Goal: Obtain resource: Obtain resource

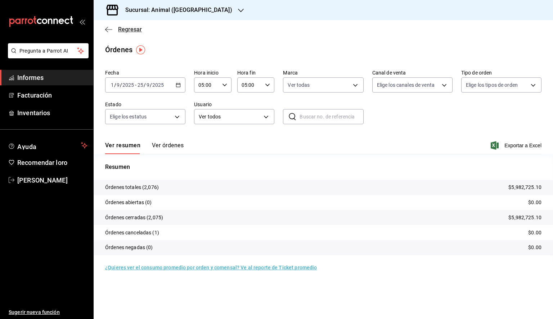
click at [109, 30] on icon "button" at bounding box center [108, 29] width 7 height 0
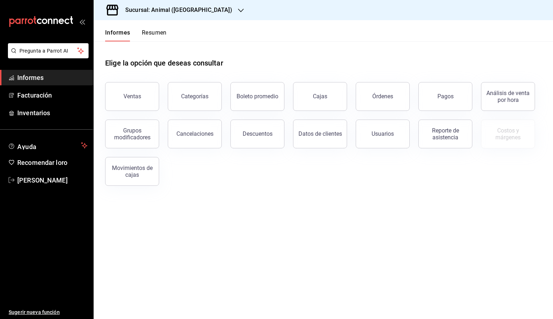
click at [198, 10] on div "Sucursal: Animal ([GEOGRAPHIC_DATA])" at bounding box center [172, 10] width 147 height 20
click at [121, 47] on font "Mochomos (Tijuana)" at bounding box center [122, 47] width 47 height 6
drag, startPoint x: 118, startPoint y: 94, endPoint x: 116, endPoint y: 90, distance: 4.4
click at [118, 94] on button "Ventas" at bounding box center [132, 96] width 54 height 29
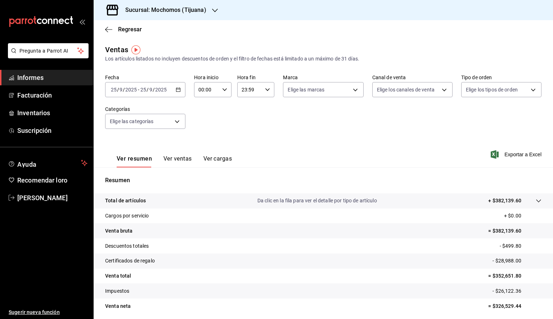
click at [178, 88] on icon "button" at bounding box center [178, 89] width 5 height 5
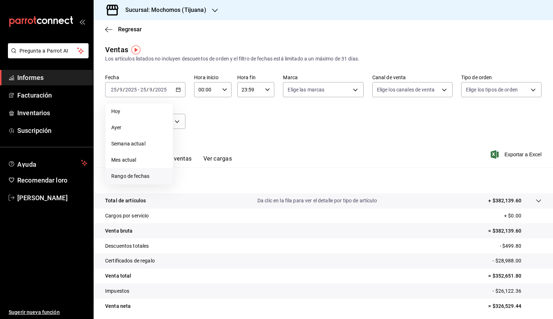
click at [129, 175] on font "Rango de fechas" at bounding box center [130, 176] width 38 height 6
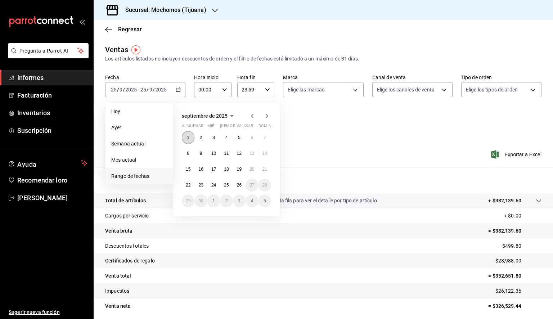
click at [185, 136] on button "1" at bounding box center [188, 137] width 13 height 13
click at [236, 186] on button "26" at bounding box center [239, 184] width 13 height 13
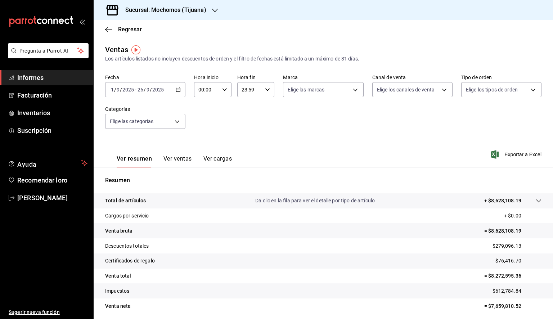
click at [209, 89] on input "00:00" at bounding box center [206, 89] width 25 height 14
click at [202, 124] on font "05" at bounding box center [202, 122] width 6 height 6
type input "05:00"
drag, startPoint x: 262, startPoint y: 89, endPoint x: 263, endPoint y: 98, distance: 9.1
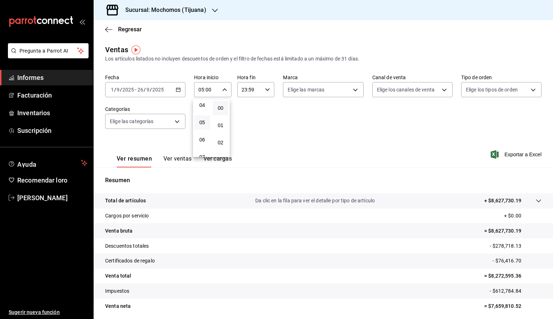
click at [263, 94] on div at bounding box center [276, 159] width 553 height 319
click at [265, 90] on \(Stroke\) "button" at bounding box center [267, 89] width 4 height 3
click at [241, 121] on span "05" at bounding box center [244, 118] width 7 height 6
click at [267, 112] on button "00" at bounding box center [262, 108] width 15 height 14
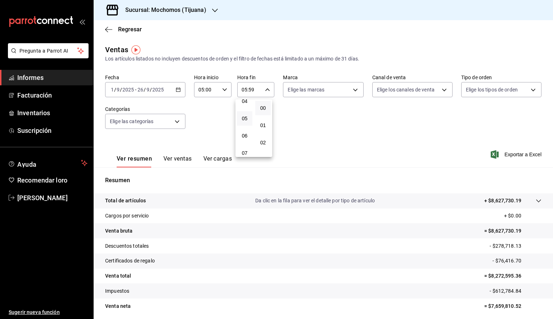
type input "05:00"
click at [328, 85] on div at bounding box center [276, 159] width 553 height 319
click at [328, 85] on body "Pregunta a Parrot AI Informes Facturación Inventarios Suscripción Ayuda Recomen…" at bounding box center [276, 159] width 553 height 319
click at [314, 117] on font "Ver todas" at bounding box center [311, 117] width 22 height 6
type input "c300ab0f-4e96-434a-ab79-9fec8b673c9f"
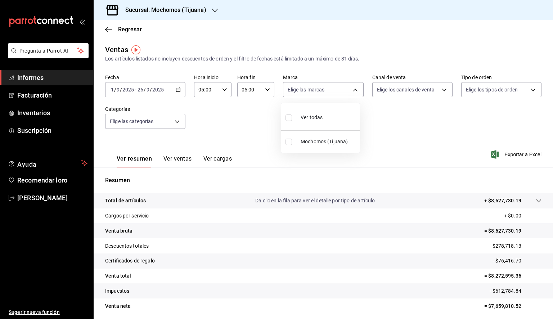
checkbox input "true"
click at [499, 155] on div at bounding box center [276, 159] width 553 height 319
click at [504, 155] on font "Exportar a Excel" at bounding box center [522, 154] width 37 height 6
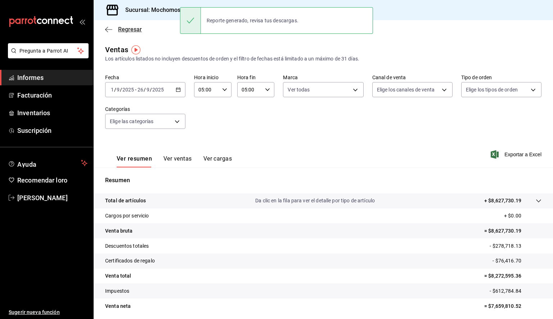
click at [112, 28] on span "Regresar" at bounding box center [123, 29] width 37 height 7
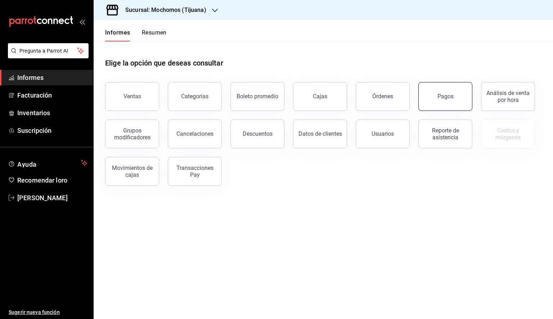
click at [455, 99] on button "Pagos" at bounding box center [445, 96] width 54 height 29
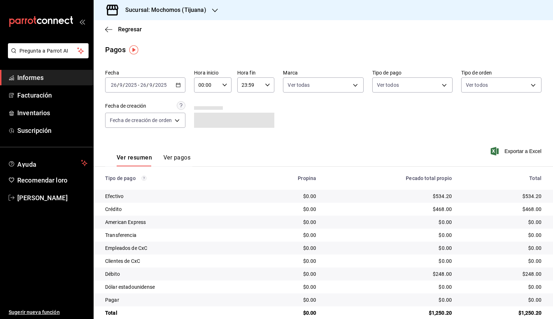
click at [178, 83] on icon "button" at bounding box center [178, 84] width 5 height 5
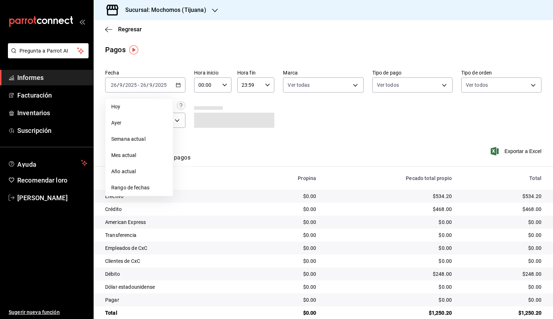
click at [140, 185] on span "Rango de fechas" at bounding box center [139, 188] width 56 height 8
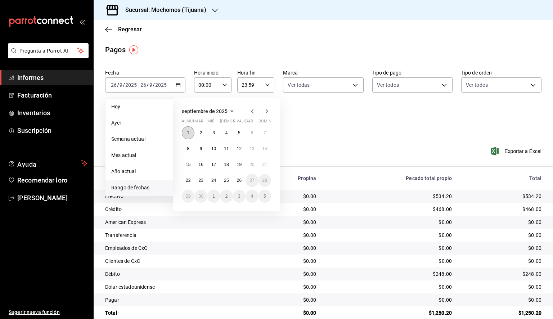
click at [189, 132] on font "1" at bounding box center [188, 132] width 3 height 5
click at [236, 183] on button "26" at bounding box center [239, 180] width 13 height 13
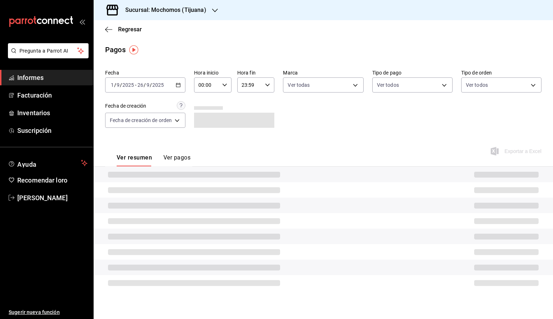
click at [227, 83] on icon "button" at bounding box center [224, 84] width 5 height 5
click at [208, 122] on button "05" at bounding box center [204, 117] width 16 height 14
type input "05:00"
click at [261, 84] on div at bounding box center [276, 159] width 553 height 319
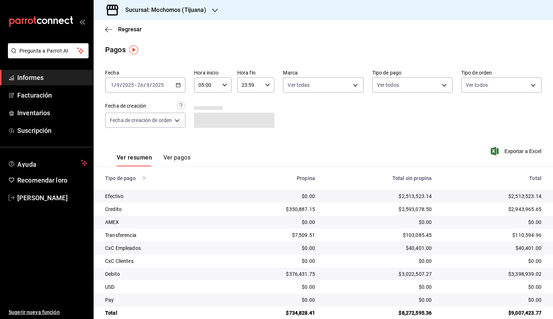
click at [266, 86] on icon "button" at bounding box center [267, 84] width 5 height 5
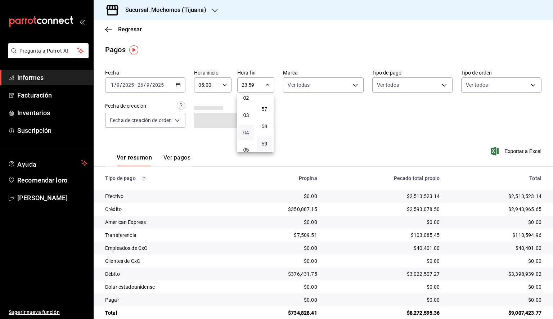
scroll to position [76, 0]
click at [246, 118] on button "05" at bounding box center [245, 113] width 15 height 14
click at [269, 104] on button "00" at bounding box center [266, 103] width 16 height 14
type input "05:00"
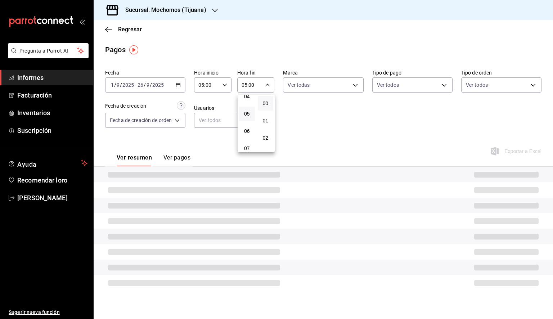
click at [312, 91] on div at bounding box center [276, 159] width 553 height 319
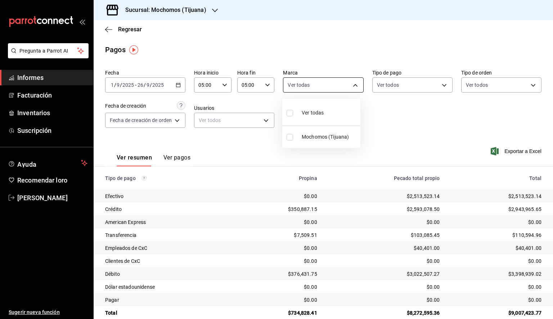
click at [316, 89] on body "Pregunta a Parrot AI Informes Facturación Inventarios Suscripción Ayuda Recomen…" at bounding box center [276, 159] width 553 height 319
click at [311, 114] on font "Ver todas" at bounding box center [312, 113] width 22 height 6
type input "c300ab0f-4e96-434a-ab79-9fec8b673c9f"
checkbox input "true"
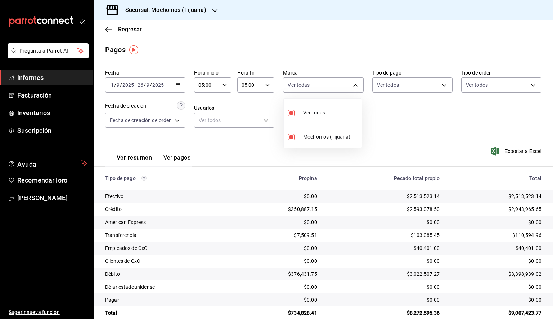
click at [425, 120] on div at bounding box center [276, 159] width 553 height 319
click at [512, 153] on font "Exportar a Excel" at bounding box center [522, 151] width 37 height 6
click at [353, 147] on div "Ver resumen Ver pagos Exportar a Excel" at bounding box center [323, 155] width 459 height 38
click at [107, 28] on icon "button" at bounding box center [108, 29] width 7 height 6
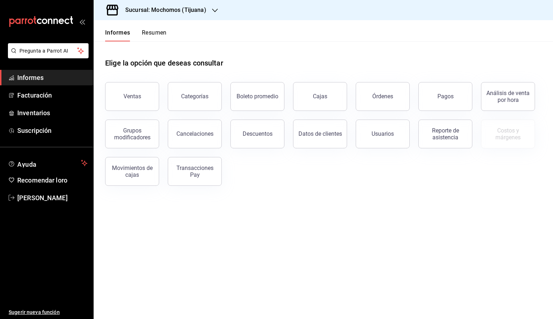
click at [215, 7] on div at bounding box center [215, 10] width 6 height 8
click at [130, 33] on font "Animal ([GEOGRAPHIC_DATA])" at bounding box center [134, 31] width 70 height 6
click at [140, 89] on button "Ventas" at bounding box center [132, 96] width 54 height 29
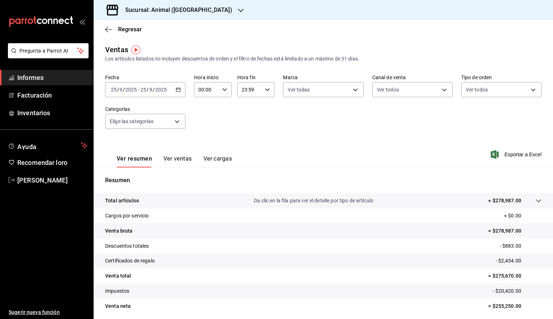
click at [180, 89] on div "[DATE] [DATE] - [DATE] [DATE]" at bounding box center [145, 89] width 80 height 15
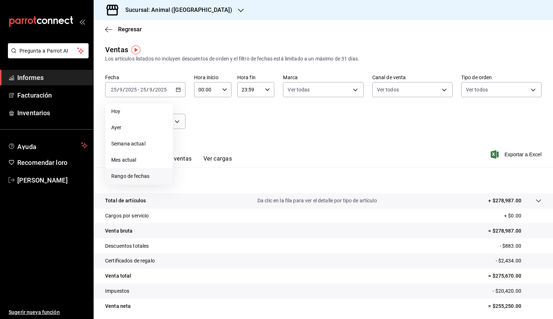
click at [143, 173] on font "Rango de fechas" at bounding box center [130, 176] width 38 height 6
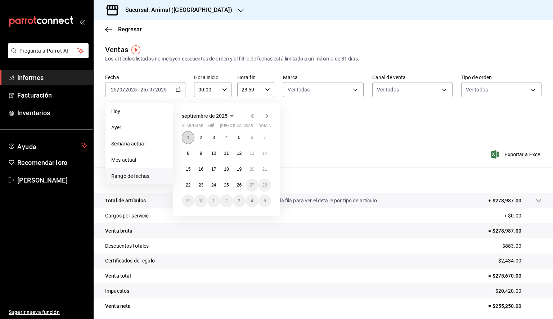
click at [189, 137] on font "1" at bounding box center [188, 137] width 3 height 5
click at [235, 184] on button "26" at bounding box center [239, 184] width 13 height 13
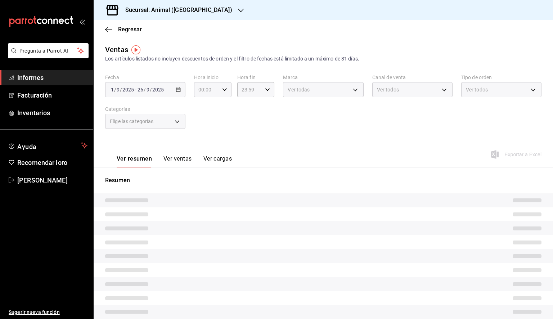
click at [220, 88] on div "00:00 Hora inicio" at bounding box center [212, 89] width 37 height 15
click at [202, 127] on button "05" at bounding box center [201, 122] width 15 height 14
type input "05:00"
click at [201, 122] on font "05" at bounding box center [202, 122] width 6 height 6
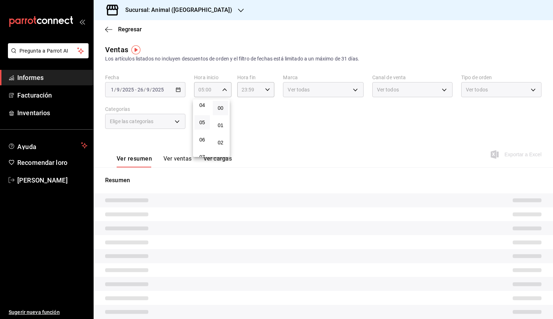
click at [265, 91] on div at bounding box center [276, 159] width 553 height 319
click at [265, 91] on icon "button" at bounding box center [267, 89] width 5 height 5
click at [248, 123] on span "05" at bounding box center [244, 122] width 7 height 6
click at [263, 105] on font "00" at bounding box center [263, 108] width 6 height 6
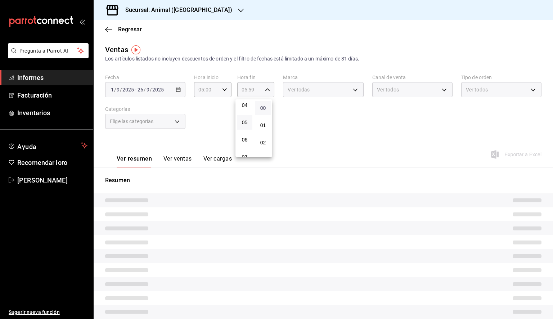
type input "05:00"
click at [303, 92] on div at bounding box center [276, 159] width 553 height 319
click at [305, 91] on font "Ver todas" at bounding box center [298, 90] width 22 height 6
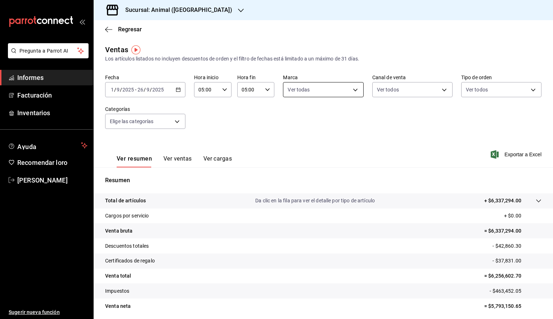
click at [332, 93] on body "Pregunta a Parrot AI Informes Facturación Inventarios Ayuda Recomendar loro [PE…" at bounding box center [276, 159] width 553 height 319
click at [314, 119] on font "Ver todas" at bounding box center [311, 117] width 22 height 6
type input "98bba0fd-3ba1-42e0-bfa8-4188b5c89202"
checkbox input "true"
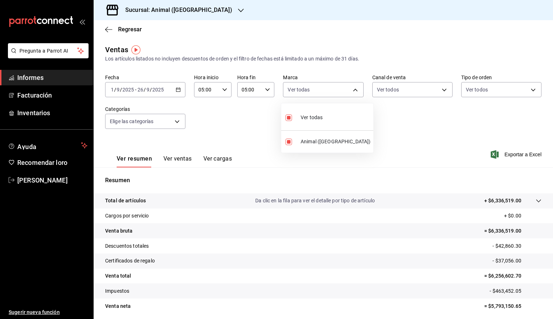
click at [518, 134] on div at bounding box center [276, 159] width 553 height 319
click at [511, 158] on span "Exportar a Excel" at bounding box center [516, 154] width 49 height 9
click at [110, 27] on icon "button" at bounding box center [108, 29] width 7 height 6
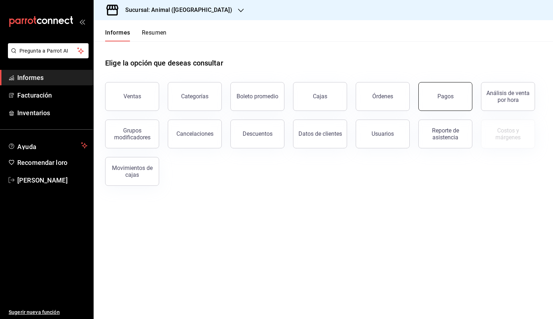
click at [436, 102] on button "Pagos" at bounding box center [445, 96] width 54 height 29
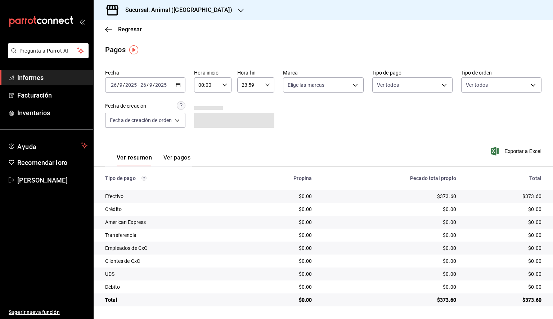
click at [180, 86] on icon "button" at bounding box center [178, 84] width 5 height 5
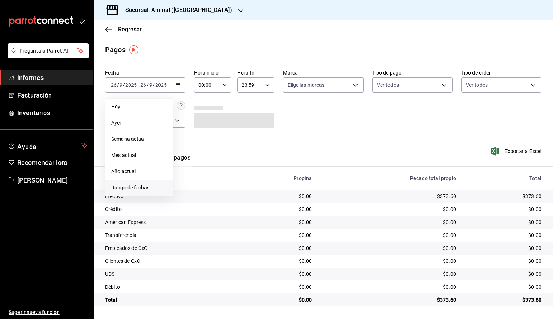
click at [142, 190] on font "Rango de fechas" at bounding box center [130, 188] width 38 height 6
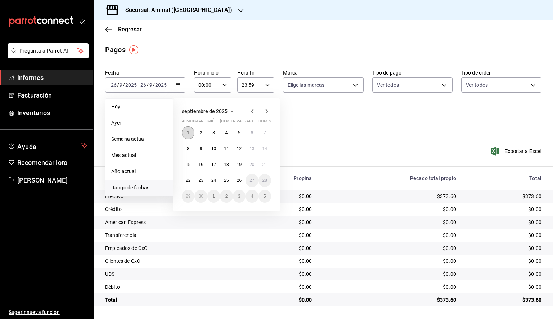
click at [185, 137] on button "1" at bounding box center [188, 132] width 13 height 13
click at [241, 183] on button "26" at bounding box center [239, 180] width 13 height 13
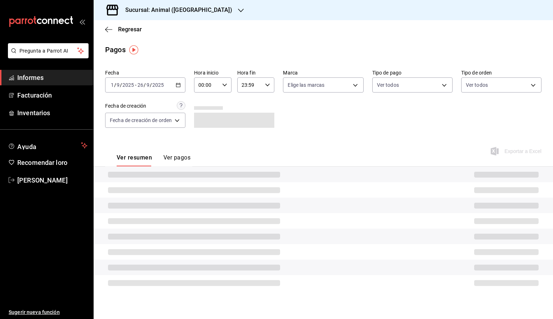
click at [219, 76] on div "Hora inicio 00:00 Hora inicio" at bounding box center [212, 80] width 37 height 23
click at [221, 81] on div at bounding box center [276, 159] width 553 height 319
click at [222, 84] on div "00:00 Hora inicio" at bounding box center [212, 84] width 37 height 15
click at [205, 120] on font "05" at bounding box center [204, 118] width 6 height 6
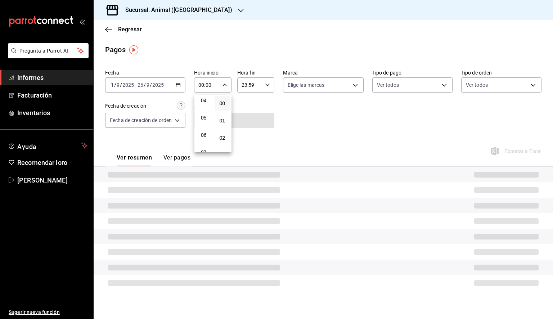
type input "05:00"
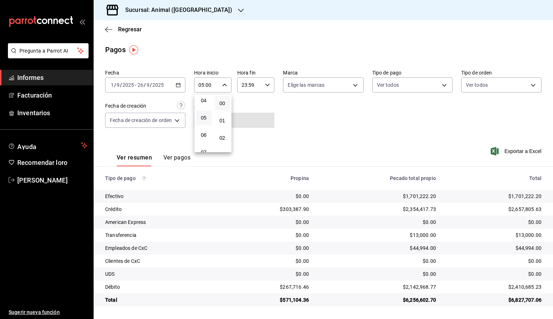
click at [260, 86] on div at bounding box center [276, 159] width 553 height 319
click at [262, 83] on div "23:59 Hora fin" at bounding box center [255, 84] width 37 height 15
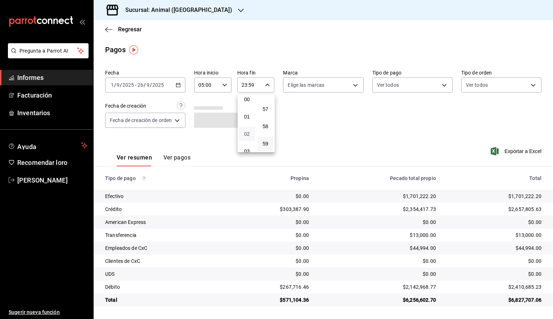
scroll to position [76, 0]
click at [247, 114] on font "05" at bounding box center [247, 114] width 6 height 6
click at [266, 105] on font "00" at bounding box center [265, 103] width 6 height 6
type input "05:00"
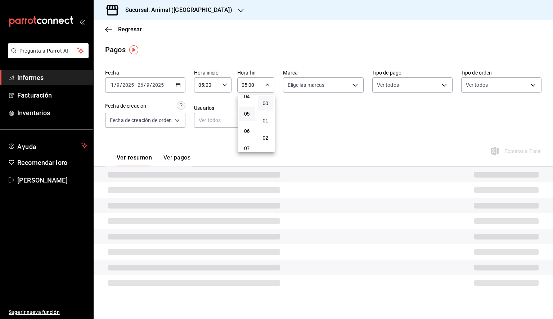
click at [329, 89] on div at bounding box center [276, 159] width 553 height 319
click at [331, 89] on body "Pregunta a Parrot AI Informes Facturación Inventarios Ayuda Recomendar loro [PE…" at bounding box center [276, 159] width 553 height 319
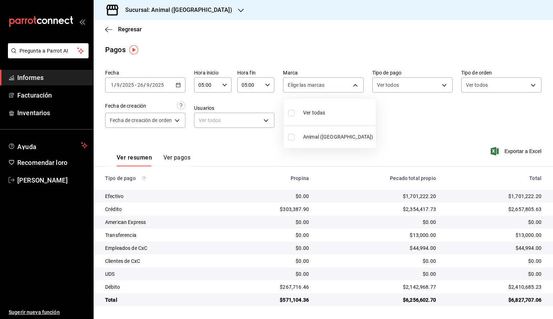
click at [319, 112] on font "Ver todas" at bounding box center [314, 113] width 22 height 6
type input "98bba0fd-3ba1-42e0-bfa8-4188b5c89202"
checkbox input "true"
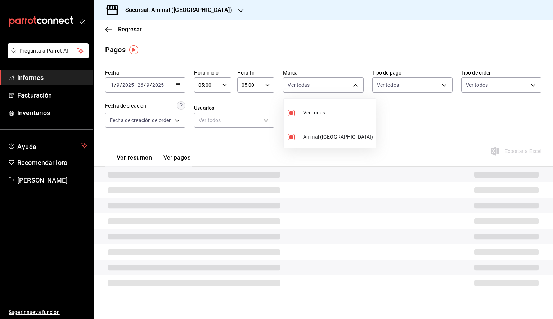
click at [436, 123] on div at bounding box center [276, 159] width 553 height 319
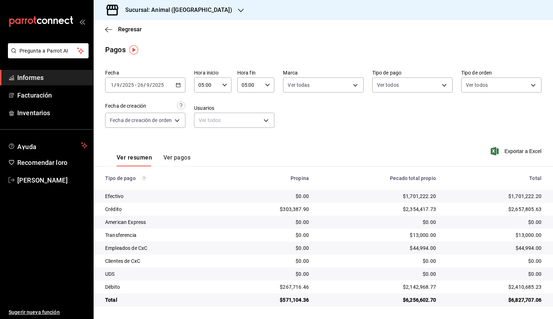
click at [503, 149] on span "Exportar a Excel" at bounding box center [516, 151] width 49 height 9
click at [109, 31] on icon "button" at bounding box center [108, 29] width 7 height 6
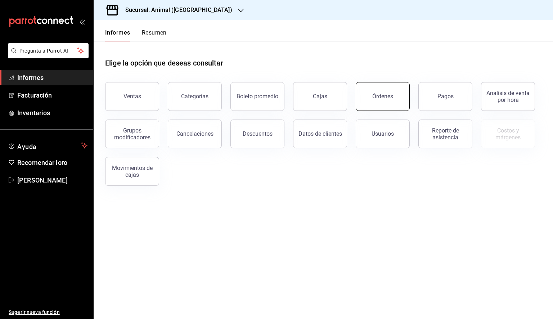
click at [382, 104] on button "Órdenes" at bounding box center [382, 96] width 54 height 29
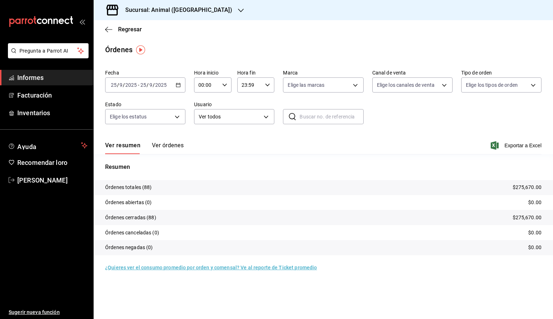
click at [178, 85] on icon "button" at bounding box center [178, 84] width 5 height 5
click at [133, 186] on font "Rango de fechas" at bounding box center [130, 188] width 38 height 6
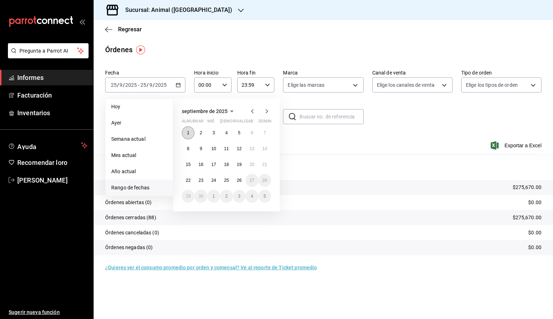
click at [186, 130] on button "1" at bounding box center [188, 132] width 13 height 13
click at [236, 182] on button "26" at bounding box center [239, 180] width 13 height 13
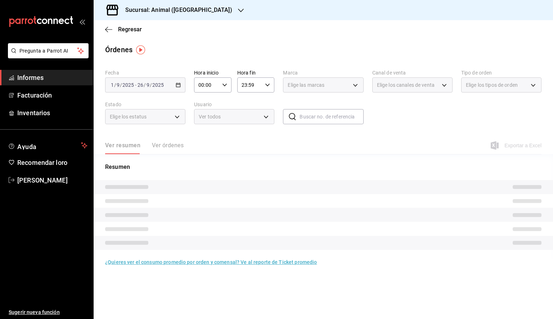
click at [225, 89] on div "00:00 Hora inicio" at bounding box center [212, 84] width 37 height 15
click at [203, 120] on font "05" at bounding box center [203, 118] width 6 height 6
type input "05:00"
click at [269, 83] on div at bounding box center [276, 159] width 553 height 319
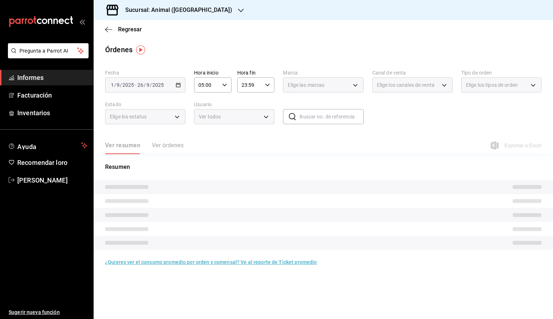
click at [268, 85] on icon "button" at bounding box center [267, 84] width 5 height 5
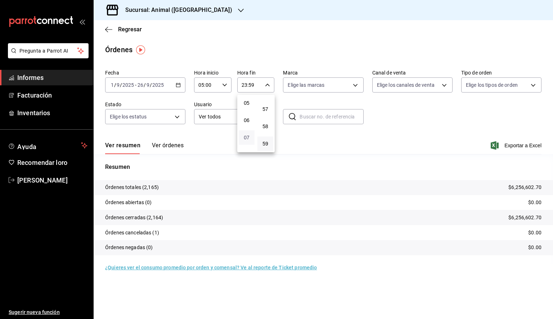
scroll to position [76, 0]
click at [243, 115] on span "05" at bounding box center [246, 114] width 7 height 6
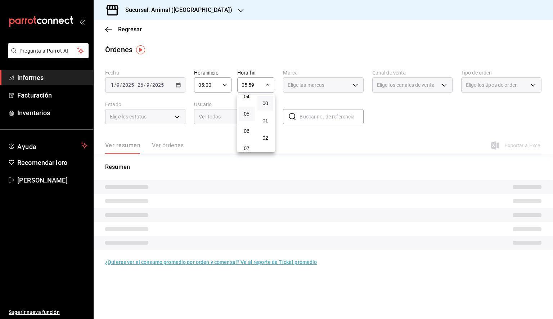
click at [263, 99] on button "00" at bounding box center [265, 103] width 16 height 14
type input "05:00"
click at [335, 89] on div at bounding box center [276, 159] width 553 height 319
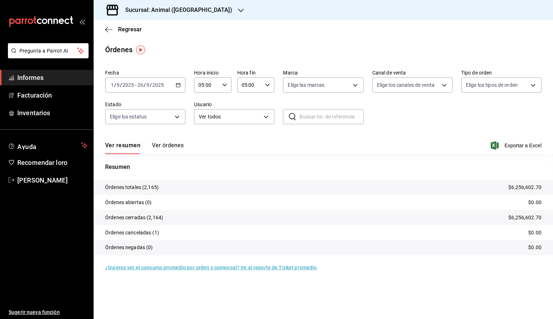
click at [335, 89] on body "Pregunta a Parrot AI Informes Facturación Inventarios Ayuda Recomendar loro [PE…" at bounding box center [276, 159] width 553 height 319
click at [334, 114] on li "Ver todas" at bounding box center [329, 111] width 92 height 21
type input "98bba0fd-3ba1-42e0-bfa8-4188b5c89202"
checkbox input "true"
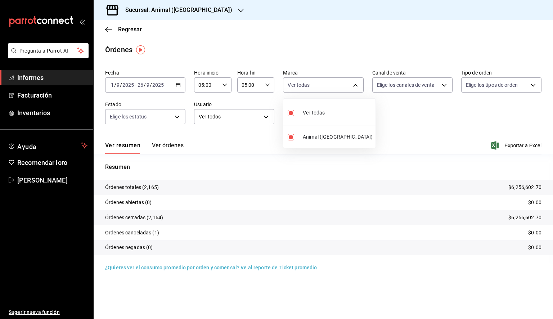
click at [517, 148] on div at bounding box center [276, 159] width 553 height 319
click at [518, 146] on font "Exportar a Excel" at bounding box center [522, 145] width 37 height 6
click at [517, 146] on div "Exportar a Excel" at bounding box center [517, 145] width 48 height 6
click at [107, 28] on icon "button" at bounding box center [108, 29] width 7 height 6
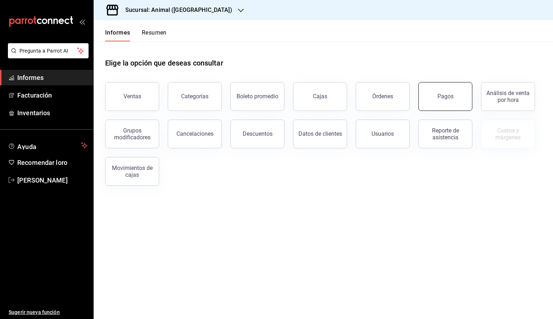
click at [459, 106] on button "Pagos" at bounding box center [445, 96] width 54 height 29
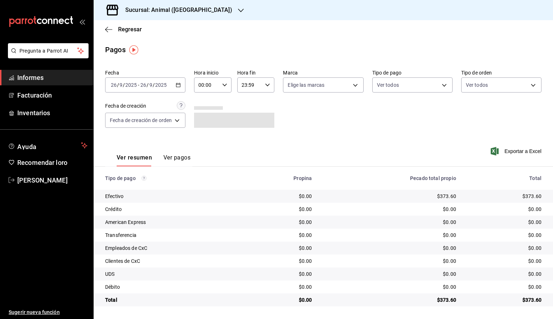
click at [176, 84] on icon "button" at bounding box center [178, 84] width 5 height 5
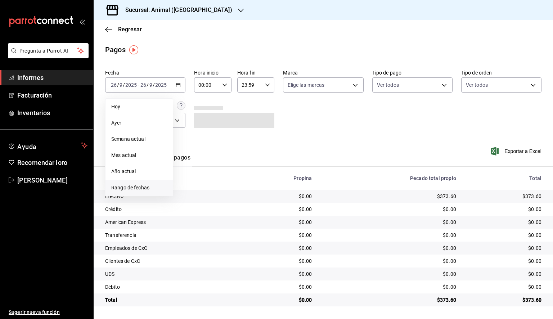
click at [129, 186] on font "Rango de fechas" at bounding box center [130, 188] width 38 height 6
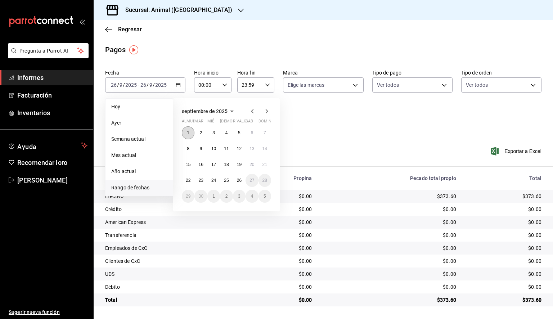
click at [187, 129] on button "1" at bounding box center [188, 132] width 13 height 13
click at [240, 180] on font "26" at bounding box center [239, 180] width 5 height 5
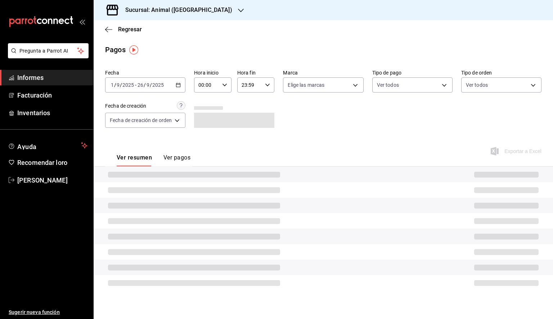
click at [228, 86] on div "00:00 Hora inicio" at bounding box center [212, 84] width 37 height 15
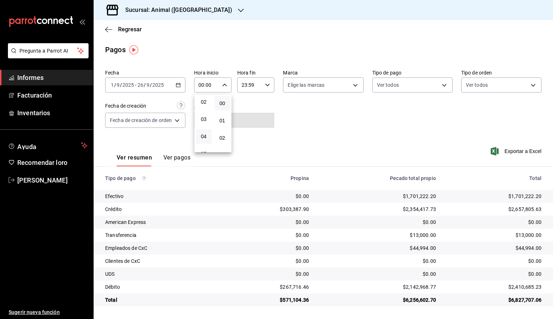
scroll to position [72, 0]
click at [206, 118] on font "05" at bounding box center [204, 118] width 6 height 6
type input "05:00"
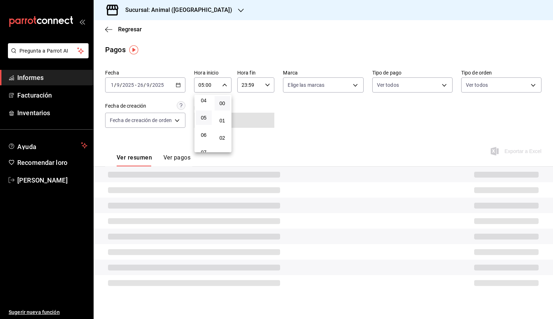
click at [262, 86] on div at bounding box center [276, 159] width 553 height 319
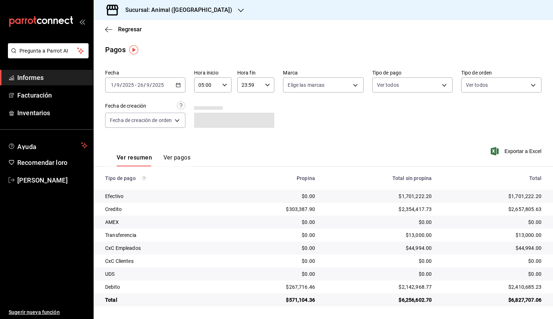
click at [263, 85] on div "23:59 Hora fin" at bounding box center [255, 84] width 37 height 15
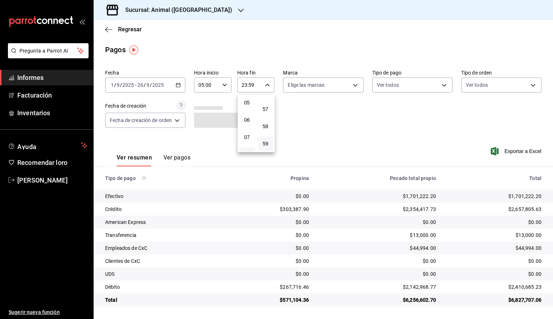
scroll to position [76, 0]
click at [250, 115] on span "05" at bounding box center [246, 114] width 7 height 6
click at [270, 106] on button "00" at bounding box center [266, 103] width 16 height 14
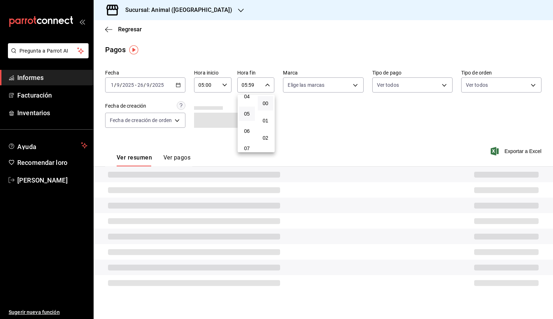
type input "05:00"
click at [337, 91] on div at bounding box center [276, 159] width 553 height 319
click at [341, 87] on body "Pregunta a Parrot AI Informes Facturación Inventarios Ayuda Recomendar loro [PE…" at bounding box center [276, 159] width 553 height 319
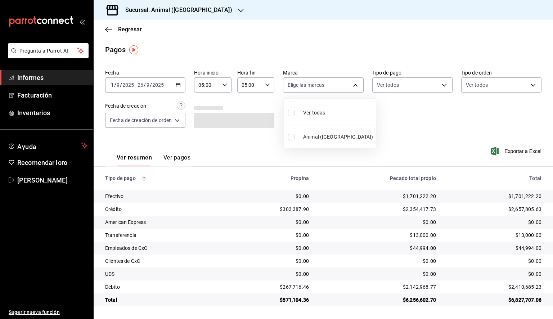
drag, startPoint x: 328, startPoint y: 107, endPoint x: 349, endPoint y: 115, distance: 22.8
click at [328, 107] on li "Ver todas" at bounding box center [329, 111] width 92 height 21
type input "98bba0fd-3ba1-42e0-bfa8-4188b5c89202"
checkbox input "true"
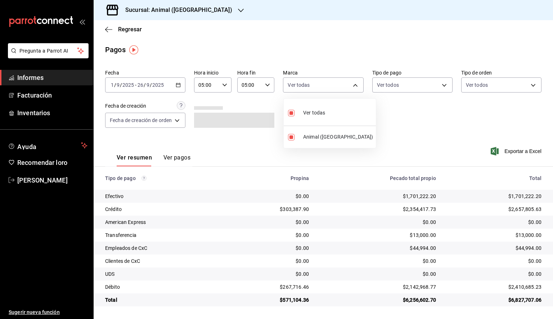
click at [450, 125] on div at bounding box center [276, 159] width 553 height 319
click at [508, 151] on font "Exportar a Excel" at bounding box center [522, 151] width 37 height 6
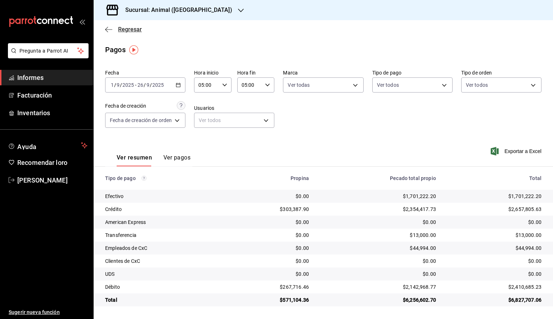
click at [112, 30] on icon "button" at bounding box center [108, 29] width 7 height 6
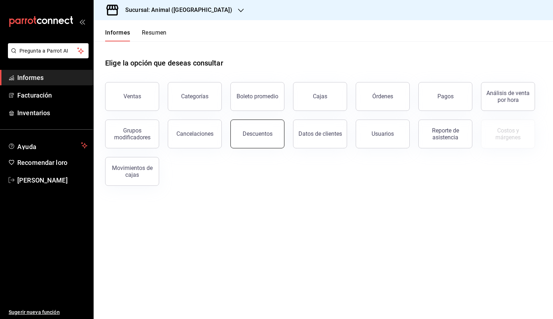
click at [245, 137] on button "Descuentos" at bounding box center [257, 133] width 54 height 29
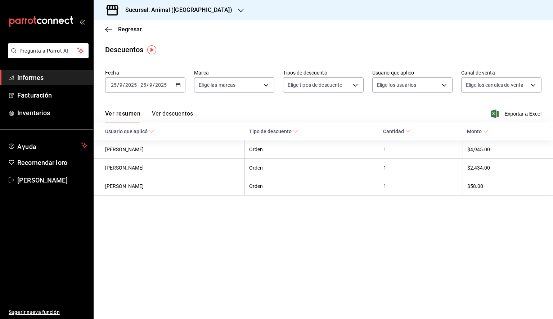
click at [180, 84] on icon "button" at bounding box center [178, 84] width 5 height 5
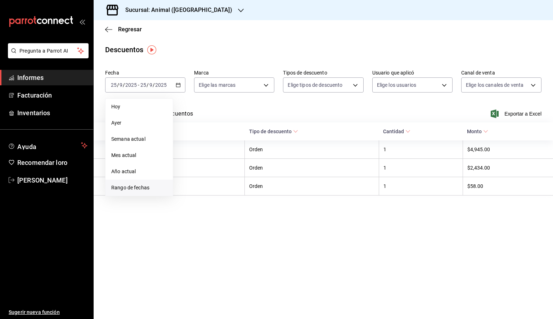
click at [133, 184] on span "Rango de fechas" at bounding box center [139, 188] width 56 height 8
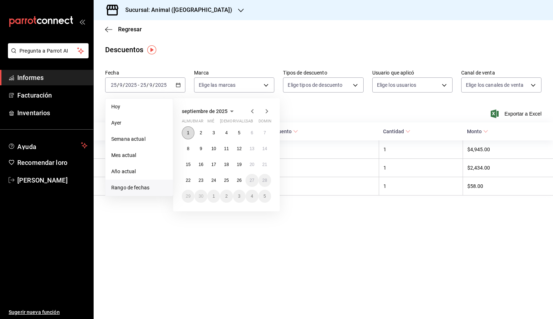
click at [191, 131] on button "1" at bounding box center [188, 132] width 13 height 13
click at [243, 182] on button "26" at bounding box center [239, 180] width 13 height 13
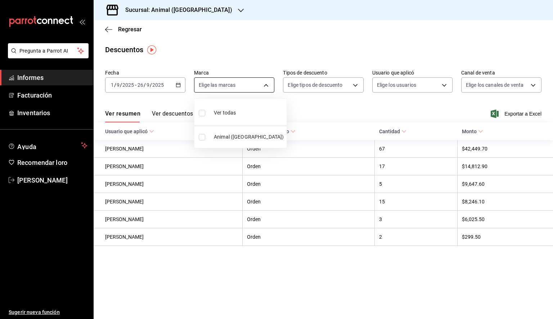
click at [257, 89] on body "Pregunta a Parrot AI Informes Facturación Inventarios Ayuda Recomendar loro [PE…" at bounding box center [276, 159] width 553 height 319
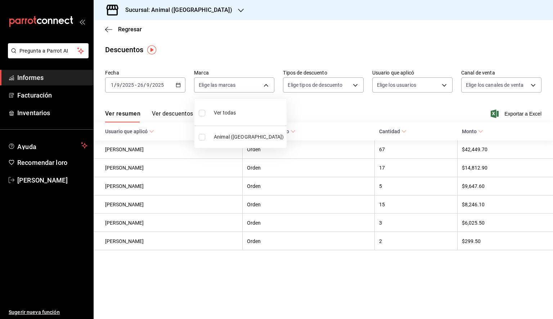
click at [235, 113] on li "Ver todas" at bounding box center [240, 111] width 92 height 21
type input "98bba0fd-3ba1-42e0-bfa8-4188b5c89202"
checkbox input "true"
click at [358, 108] on div at bounding box center [276, 159] width 553 height 319
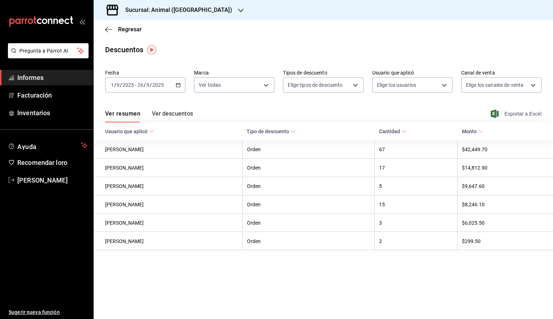
click at [530, 112] on font "Exportar a Excel" at bounding box center [522, 114] width 37 height 6
click at [238, 12] on icon "button" at bounding box center [241, 11] width 6 height 6
click at [119, 44] on font "Mochomos (Tijuana)" at bounding box center [122, 47] width 47 height 6
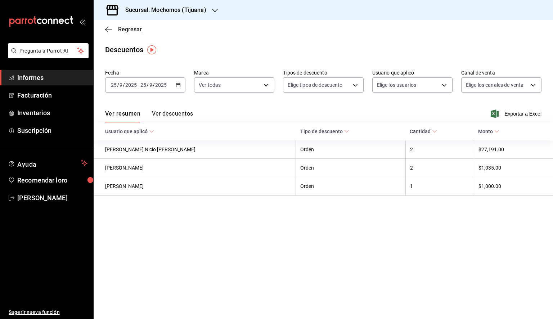
click at [108, 26] on span "Regresar" at bounding box center [123, 29] width 37 height 7
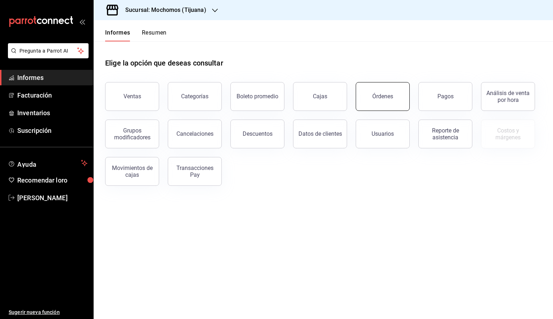
click at [397, 97] on button "Órdenes" at bounding box center [382, 96] width 54 height 29
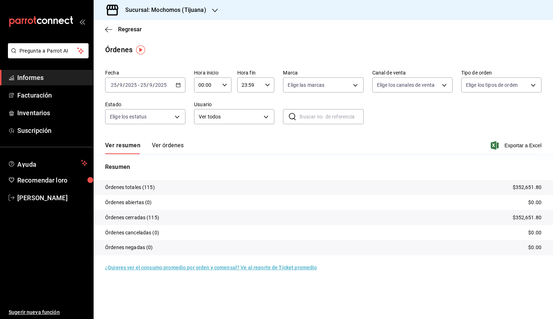
click at [182, 87] on div "[DATE] [DATE] - [DATE] [DATE]" at bounding box center [145, 84] width 80 height 15
click at [150, 183] on li "Rango de fechas" at bounding box center [138, 188] width 67 height 16
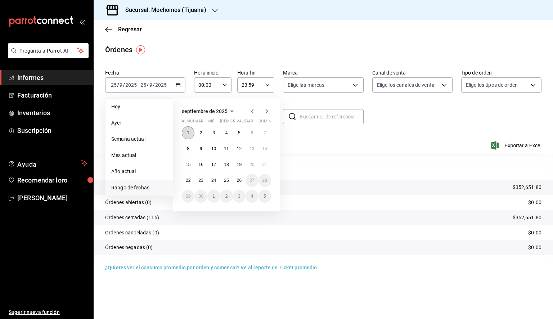
click at [187, 133] on font "1" at bounding box center [188, 132] width 3 height 5
click at [237, 176] on button "26" at bounding box center [239, 180] width 13 height 13
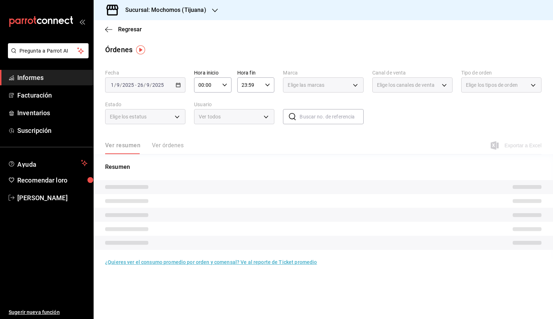
click at [223, 84] on icon "button" at bounding box center [224, 84] width 5 height 5
click at [205, 121] on font "05" at bounding box center [203, 118] width 6 height 6
type input "05:00"
click at [268, 87] on div at bounding box center [276, 159] width 553 height 319
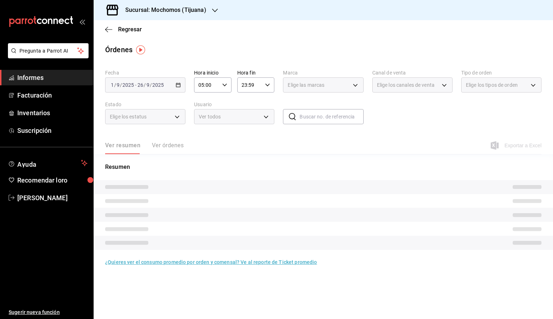
click at [268, 87] on icon "button" at bounding box center [267, 84] width 5 height 5
click at [248, 113] on font "05" at bounding box center [247, 114] width 6 height 6
click at [266, 106] on font "00" at bounding box center [265, 103] width 6 height 6
type input "05:00"
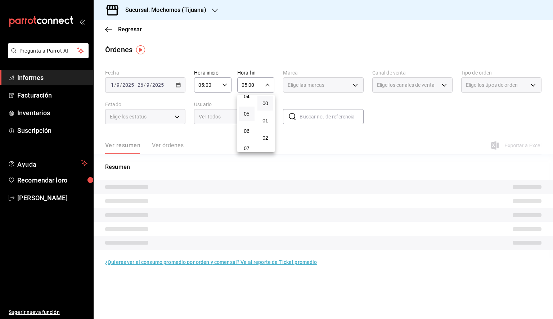
click at [340, 90] on div at bounding box center [276, 159] width 553 height 319
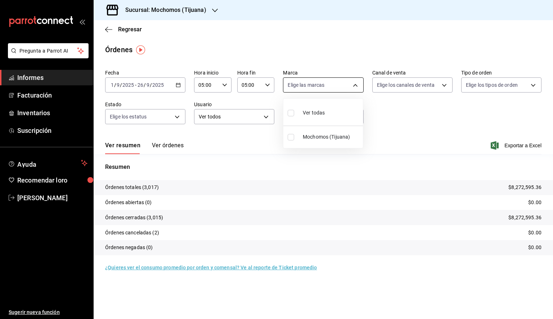
click at [346, 90] on body "Pregunta a Parrot AI Informes Facturación Inventarios Suscripción Ayuda Recomen…" at bounding box center [276, 159] width 553 height 319
click at [328, 109] on li "Ver todas" at bounding box center [323, 111] width 80 height 21
type input "c300ab0f-4e96-434a-ab79-9fec8b673c9f"
checkbox input "true"
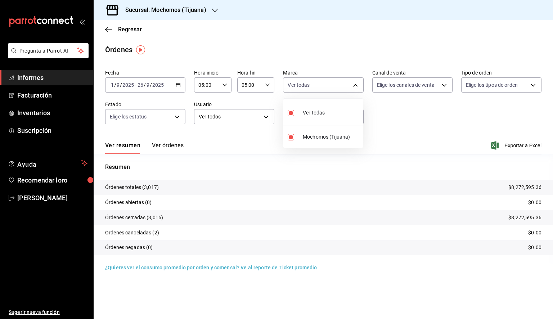
click at [409, 121] on div at bounding box center [276, 159] width 553 height 319
click at [499, 146] on span "Exportar a Excel" at bounding box center [516, 145] width 49 height 9
click at [512, 145] on font "Exportar a Excel" at bounding box center [522, 145] width 37 height 6
click at [499, 144] on span "Exportar a Excel" at bounding box center [516, 145] width 49 height 9
click at [509, 141] on span "Exportar a Excel" at bounding box center [516, 145] width 49 height 9
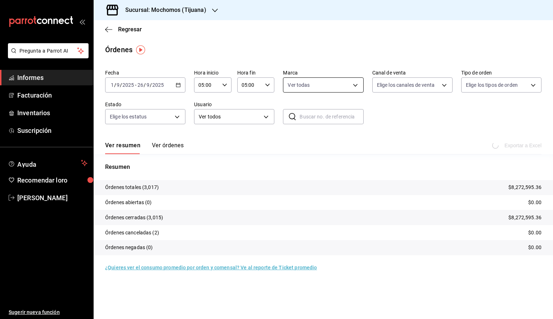
click at [332, 86] on body "Pregunta a Parrot AI Informes Facturación Inventarios Suscripción Ayuda Recomen…" at bounding box center [276, 159] width 553 height 319
click at [495, 133] on div at bounding box center [276, 159] width 553 height 319
click at [109, 27] on icon "button" at bounding box center [108, 29] width 7 height 6
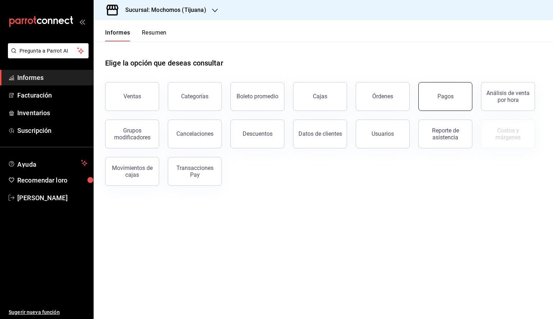
click at [445, 101] on button "Pagos" at bounding box center [445, 96] width 54 height 29
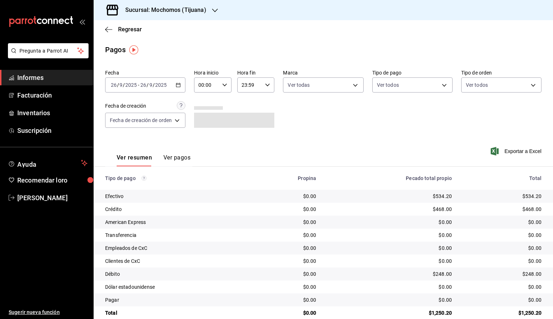
click at [183, 87] on div "[DATE] [DATE] - [DATE] [DATE]" at bounding box center [145, 84] width 80 height 15
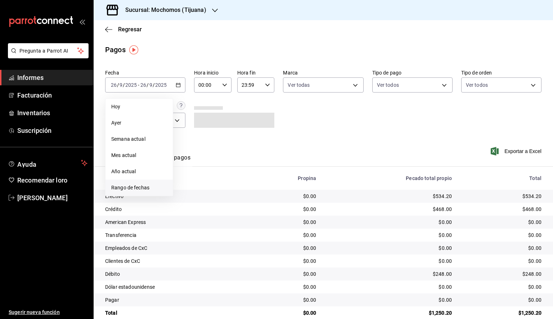
click at [146, 188] on font "Rango de fechas" at bounding box center [130, 188] width 38 height 6
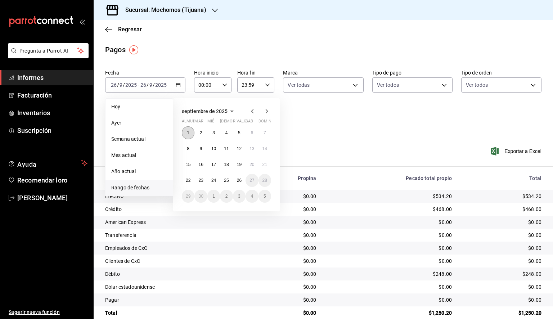
click at [189, 130] on font "1" at bounding box center [188, 132] width 3 height 5
click at [244, 182] on button "26" at bounding box center [239, 180] width 13 height 13
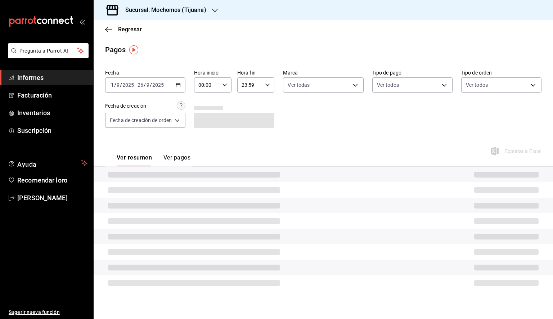
click at [228, 80] on div "00:00 Hora inicio" at bounding box center [212, 84] width 37 height 15
click at [204, 121] on font "05" at bounding box center [204, 118] width 6 height 6
type input "05:00"
click at [268, 88] on div at bounding box center [276, 159] width 553 height 319
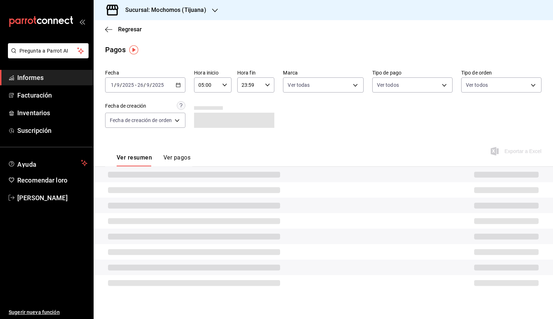
click at [269, 88] on div "23:59 Hora fin" at bounding box center [255, 84] width 37 height 15
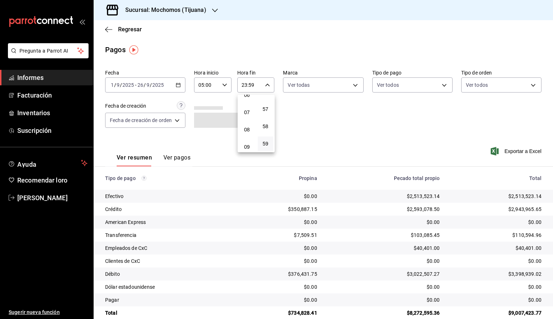
scroll to position [76, 0]
click at [249, 117] on span "05" at bounding box center [246, 114] width 7 height 6
click at [268, 100] on font "00" at bounding box center [265, 103] width 6 height 6
type input "05:00"
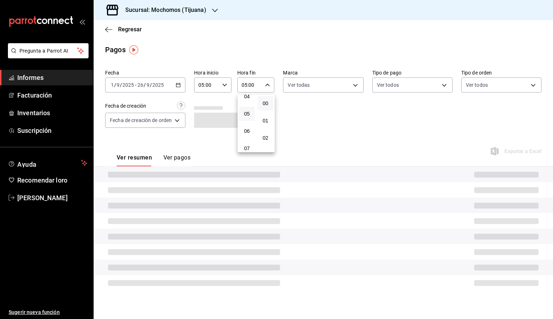
click at [333, 89] on div at bounding box center [276, 159] width 553 height 319
click at [335, 89] on body "Pregunta a Parrot AI Informes Facturación Inventarios Suscripción Ayuda Recomen…" at bounding box center [276, 159] width 553 height 319
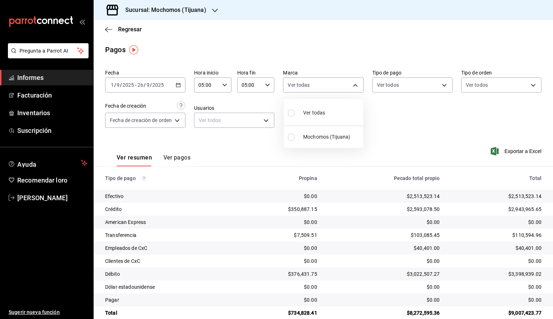
click at [310, 121] on li "Ver todas" at bounding box center [323, 111] width 80 height 21
type input "c300ab0f-4e96-434a-ab79-9fec8b673c9f"
checkbox input "true"
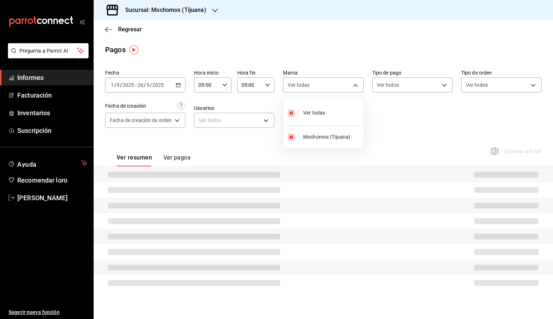
click at [437, 124] on div at bounding box center [276, 159] width 553 height 319
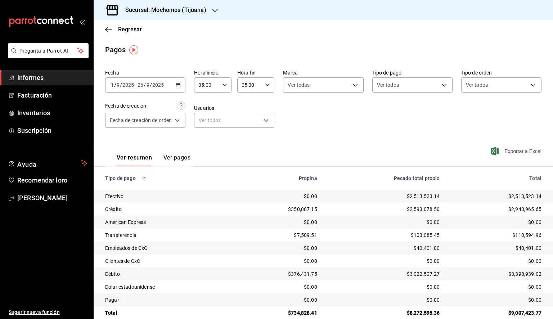
click at [507, 150] on font "Exportar a Excel" at bounding box center [522, 151] width 37 height 6
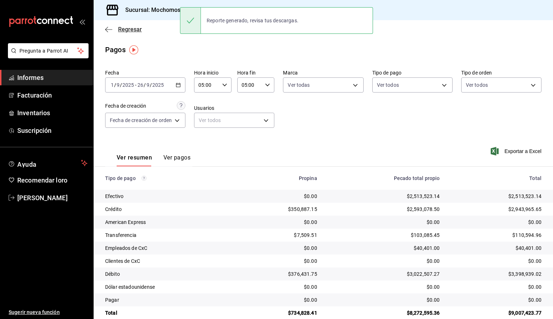
click at [105, 28] on icon "button" at bounding box center [108, 29] width 7 height 6
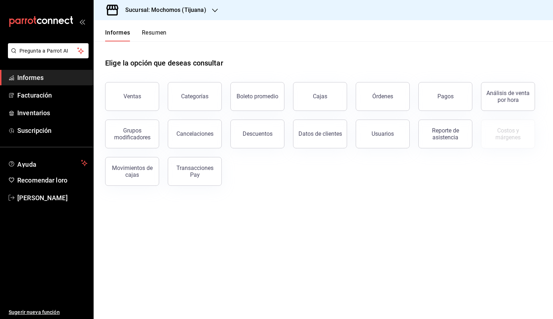
click at [258, 148] on div "Ventas Categorías Boleto promedio Cajas Órdenes Pagos Análisis de venta por hor…" at bounding box center [318, 129] width 445 height 112
click at [260, 140] on button "Descuentos" at bounding box center [257, 133] width 54 height 29
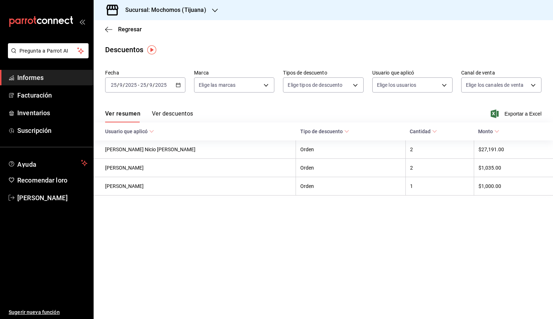
click at [182, 86] on div "[DATE] [DATE] - [DATE] [DATE]" at bounding box center [145, 84] width 80 height 15
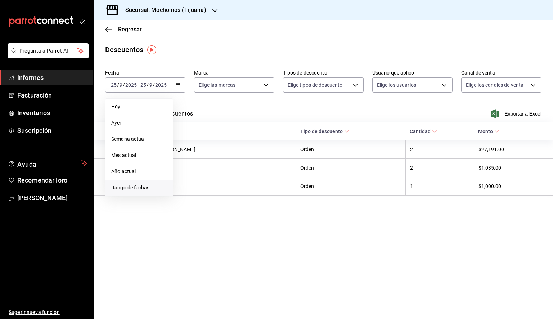
click at [137, 185] on font "Rango de fechas" at bounding box center [130, 188] width 38 height 6
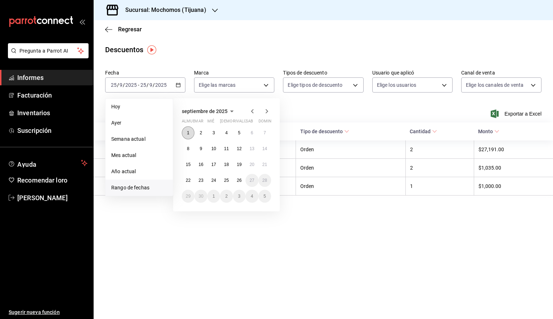
click at [190, 132] on button "1" at bounding box center [188, 132] width 13 height 13
click at [242, 181] on button "26" at bounding box center [239, 180] width 13 height 13
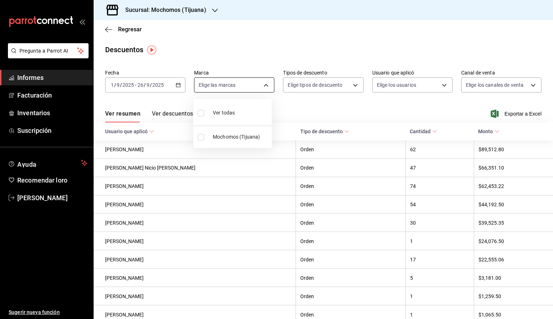
click at [265, 86] on body "Pregunta a Parrot AI Informes Facturación Inventarios Suscripción Ayuda Recomen…" at bounding box center [276, 159] width 553 height 319
click at [234, 114] on font "Ver todas" at bounding box center [224, 113] width 22 height 6
type input "c300ab0f-4e96-434a-ab79-9fec8b673c9f"
checkbox input "true"
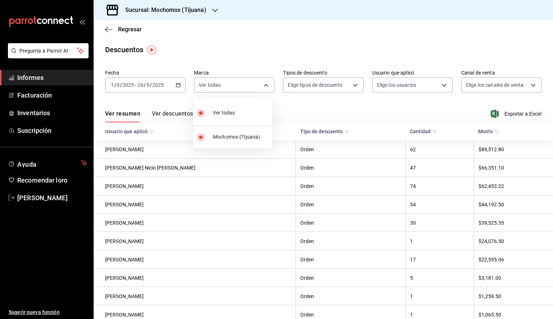
click at [523, 107] on div at bounding box center [276, 159] width 553 height 319
click at [517, 113] on font "Exportar a Excel" at bounding box center [522, 114] width 37 height 6
